Goal: Find specific page/section: Find specific page/section

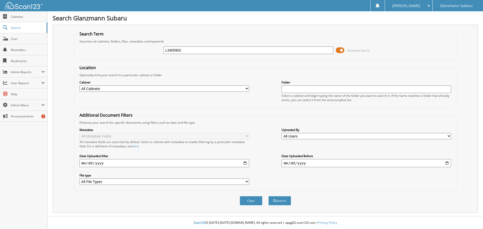
type input "L3405902"
click at [268, 196] on button "Search" at bounding box center [279, 200] width 23 height 9
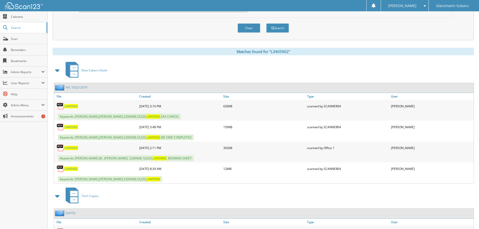
scroll to position [176, 0]
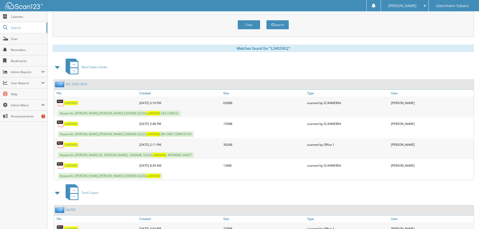
click at [67, 124] on span "L3405902" at bounding box center [71, 124] width 14 height 4
click at [73, 167] on span "L3405902" at bounding box center [71, 166] width 14 height 4
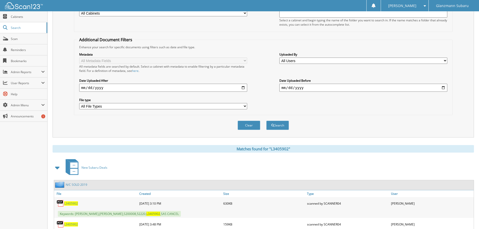
scroll to position [0, 0]
